Goal: Information Seeking & Learning: Learn about a topic

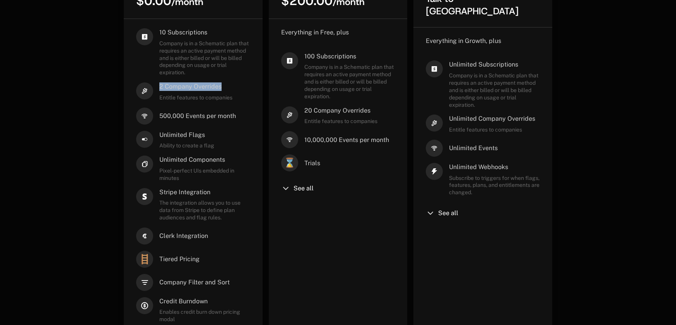
scroll to position [305, 0]
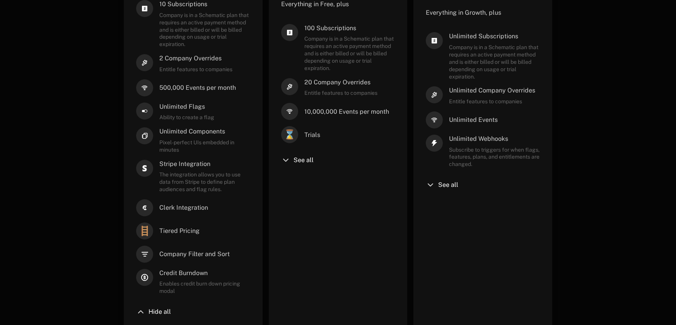
click at [296, 156] on div "See all" at bounding box center [338, 160] width 114 height 9
click at [295, 162] on span "See all" at bounding box center [304, 160] width 20 height 6
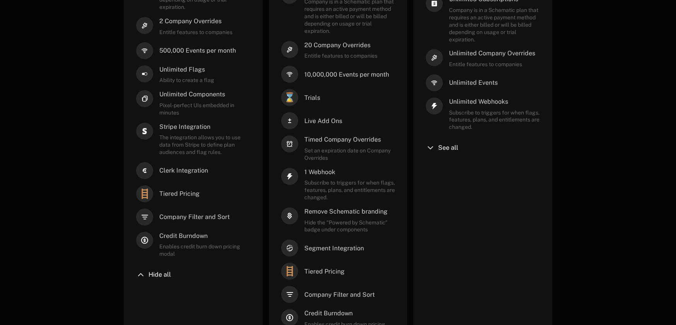
scroll to position [246, 0]
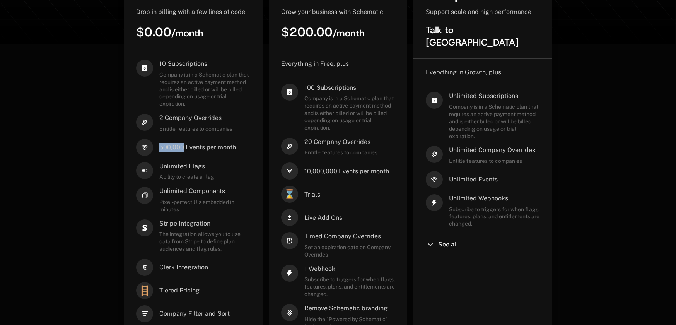
drag, startPoint x: 160, startPoint y: 147, endPoint x: 184, endPoint y: 147, distance: 23.6
click at [184, 147] on span "500,000 Events per month" at bounding box center [197, 147] width 77 height 9
copy span "500,000"
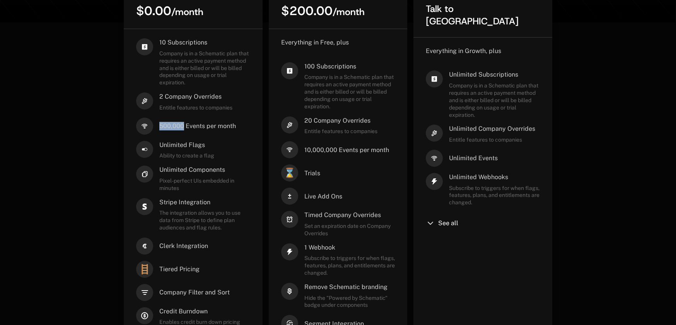
scroll to position [266, 0]
